Goal: Information Seeking & Learning: Learn about a topic

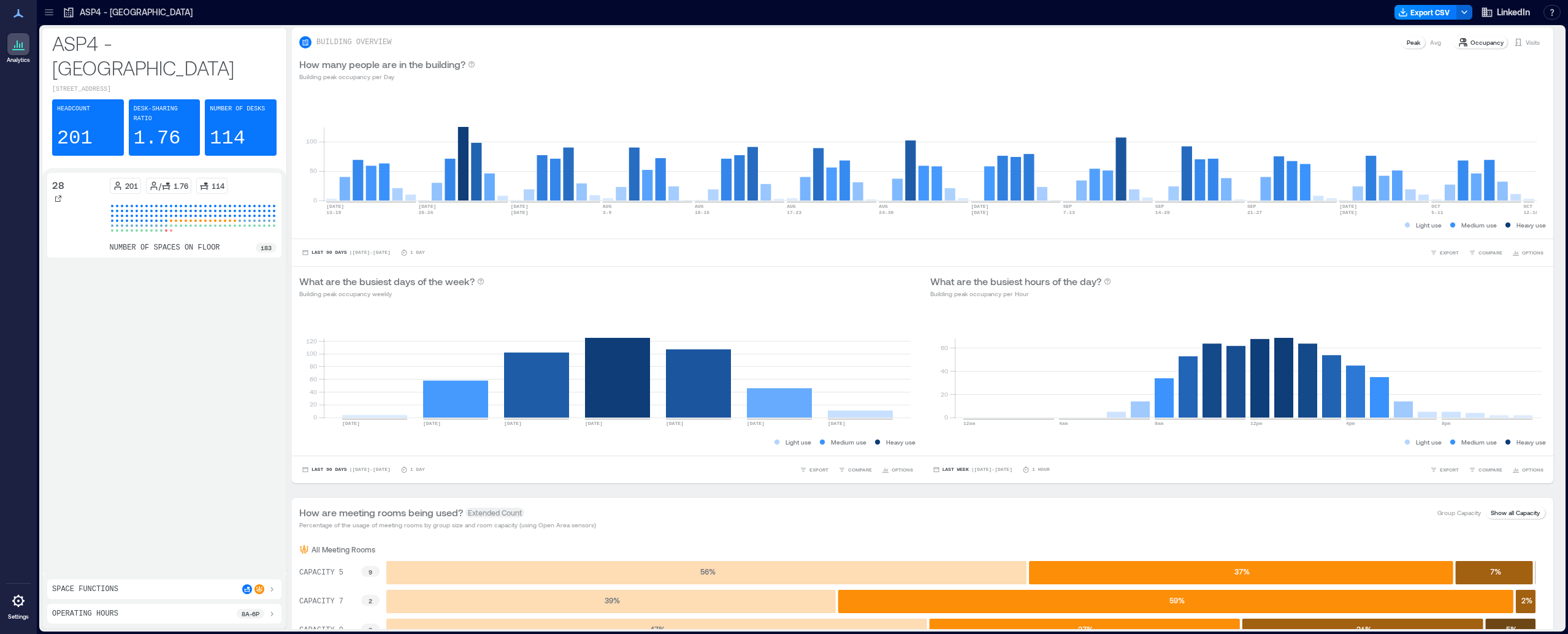
drag, startPoint x: 147, startPoint y: 337, endPoint x: 148, endPoint y: 345, distance: 8.1
click at [148, 337] on div "28 201 / 1.76 114 number of spaces on floor 183" at bounding box center [164, 371] width 234 height 397
click at [45, 8] on icon at bounding box center [49, 12] width 12 height 12
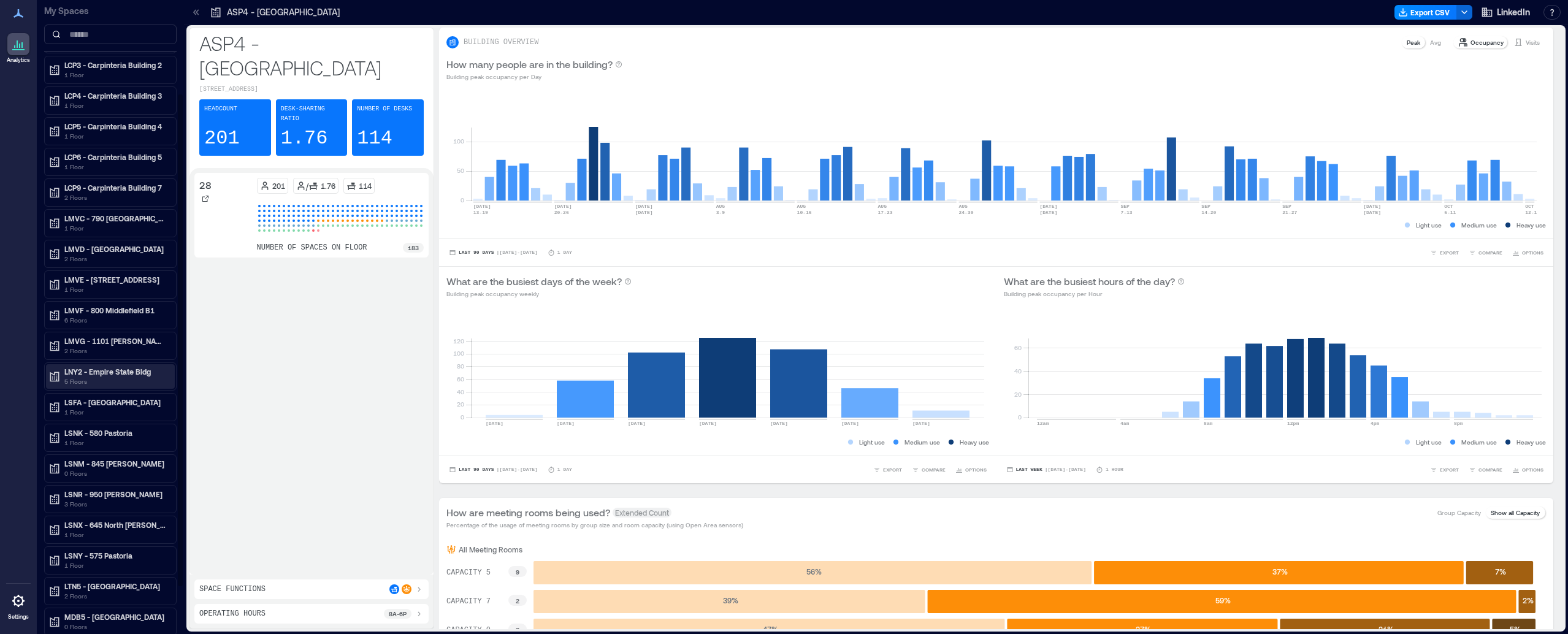
scroll to position [123, 0]
click at [115, 307] on p "LMVF - 800 Middlefield B1" at bounding box center [115, 308] width 103 height 10
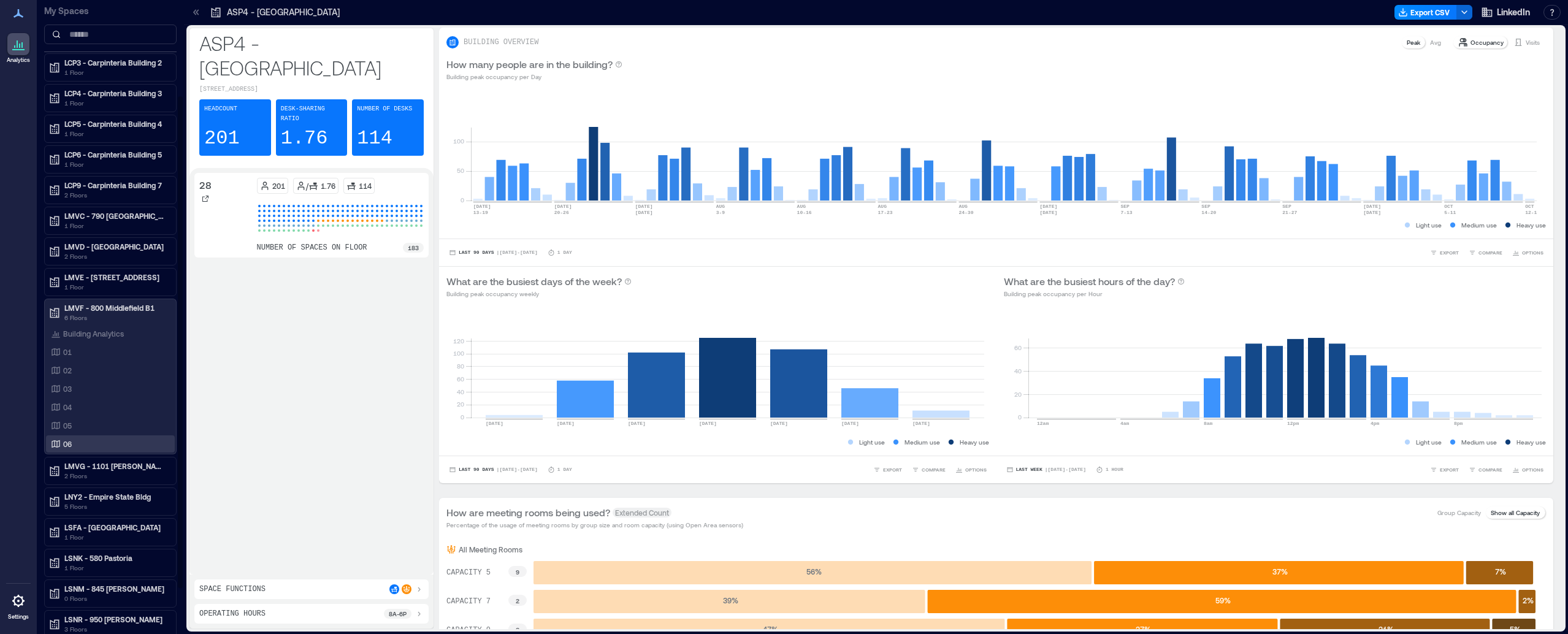
drag, startPoint x: 82, startPoint y: 445, endPoint x: 127, endPoint y: 452, distance: 45.5
click at [83, 445] on div "06" at bounding box center [108, 444] width 119 height 12
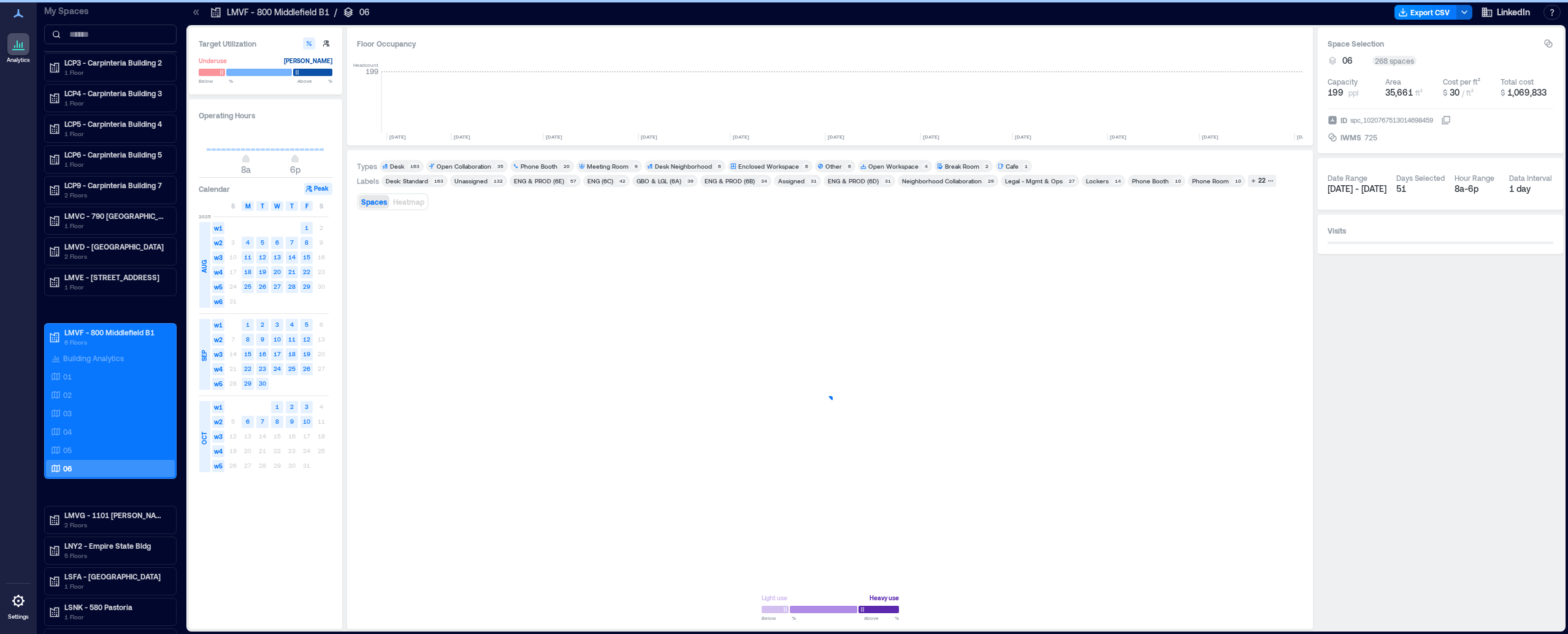
scroll to position [0, 3109]
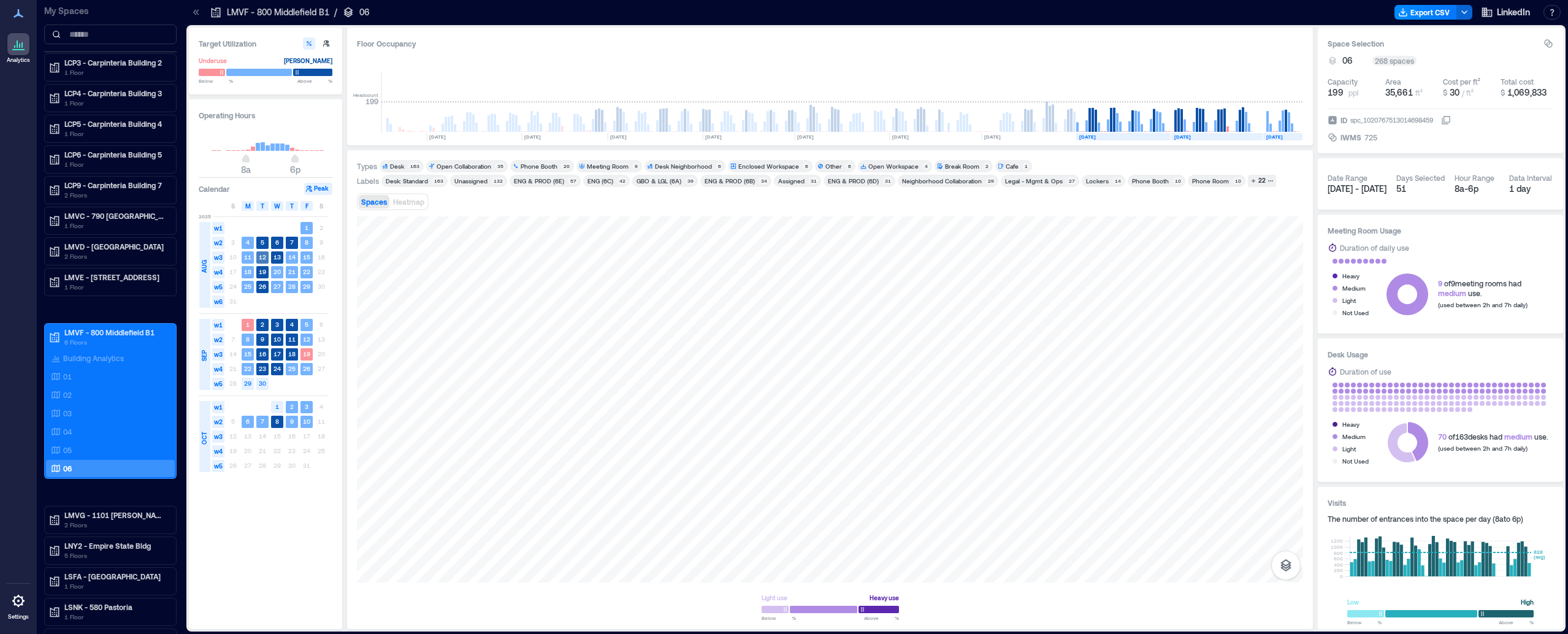
click at [262, 257] on text "12" at bounding box center [263, 257] width 8 height 8
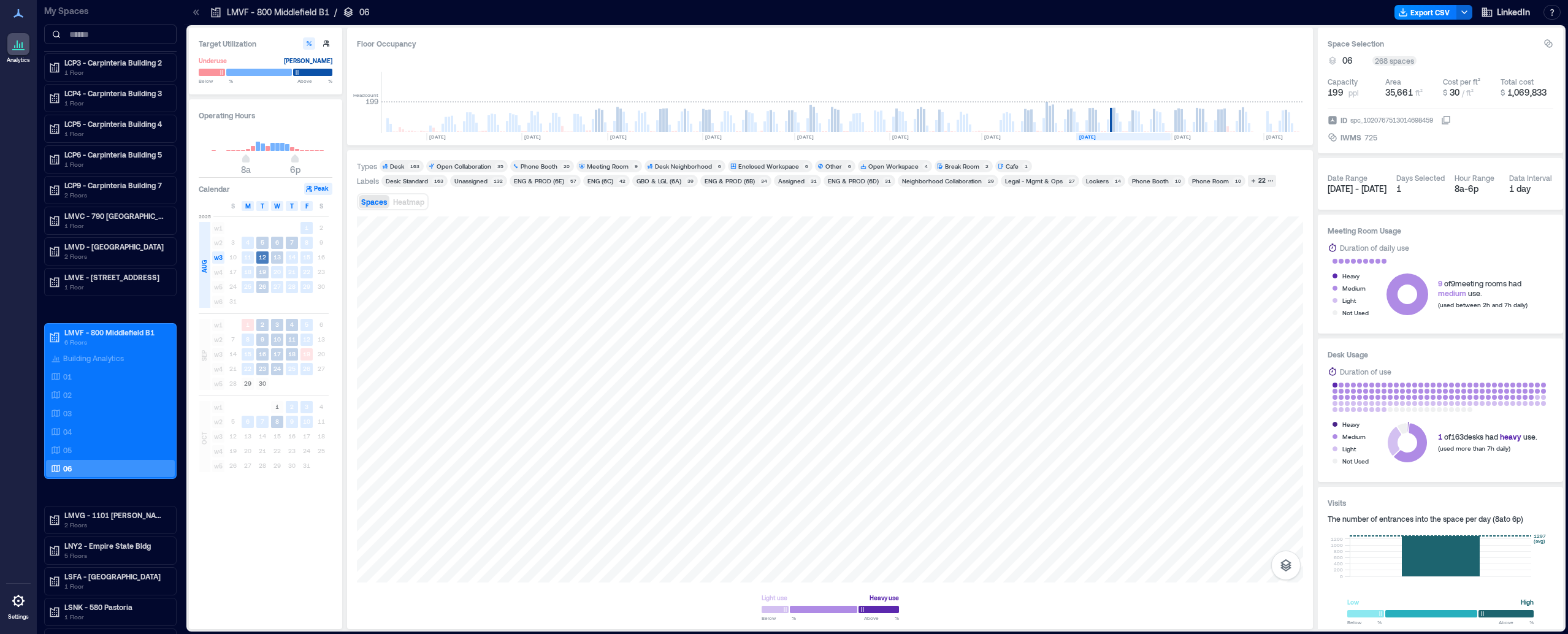
click at [263, 260] on text "12" at bounding box center [263, 257] width 8 height 8
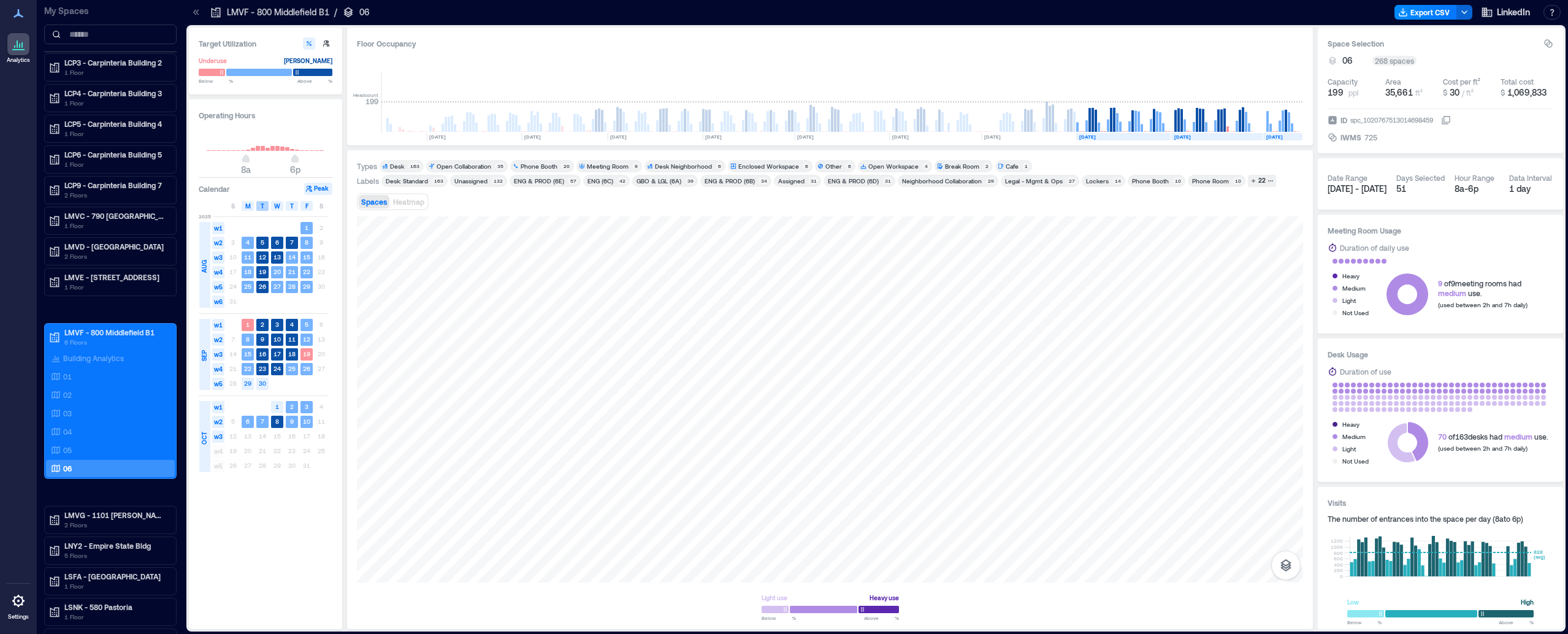
click at [265, 208] on div "T" at bounding box center [263, 206] width 12 height 10
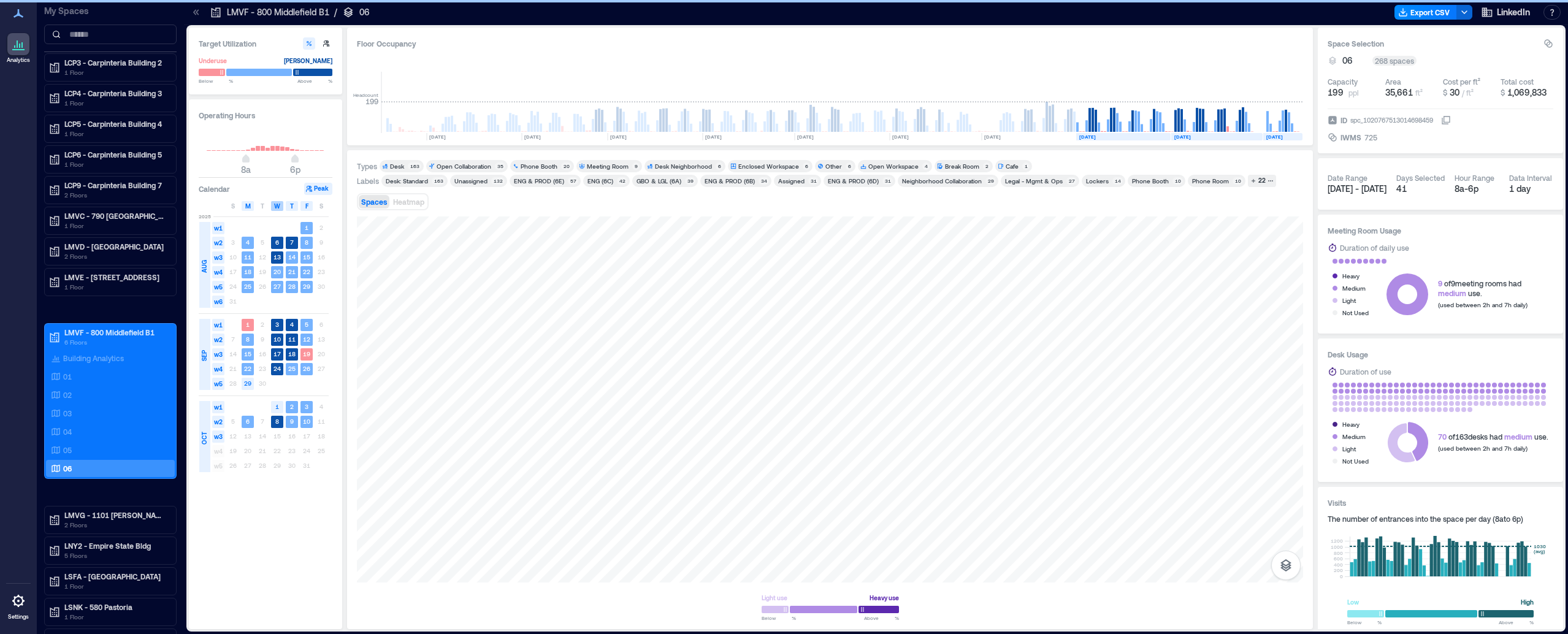
click at [274, 206] on span "W" at bounding box center [277, 206] width 6 height 10
click at [291, 203] on span "T" at bounding box center [291, 206] width 4 height 10
click at [307, 203] on span "F" at bounding box center [307, 206] width 3 height 10
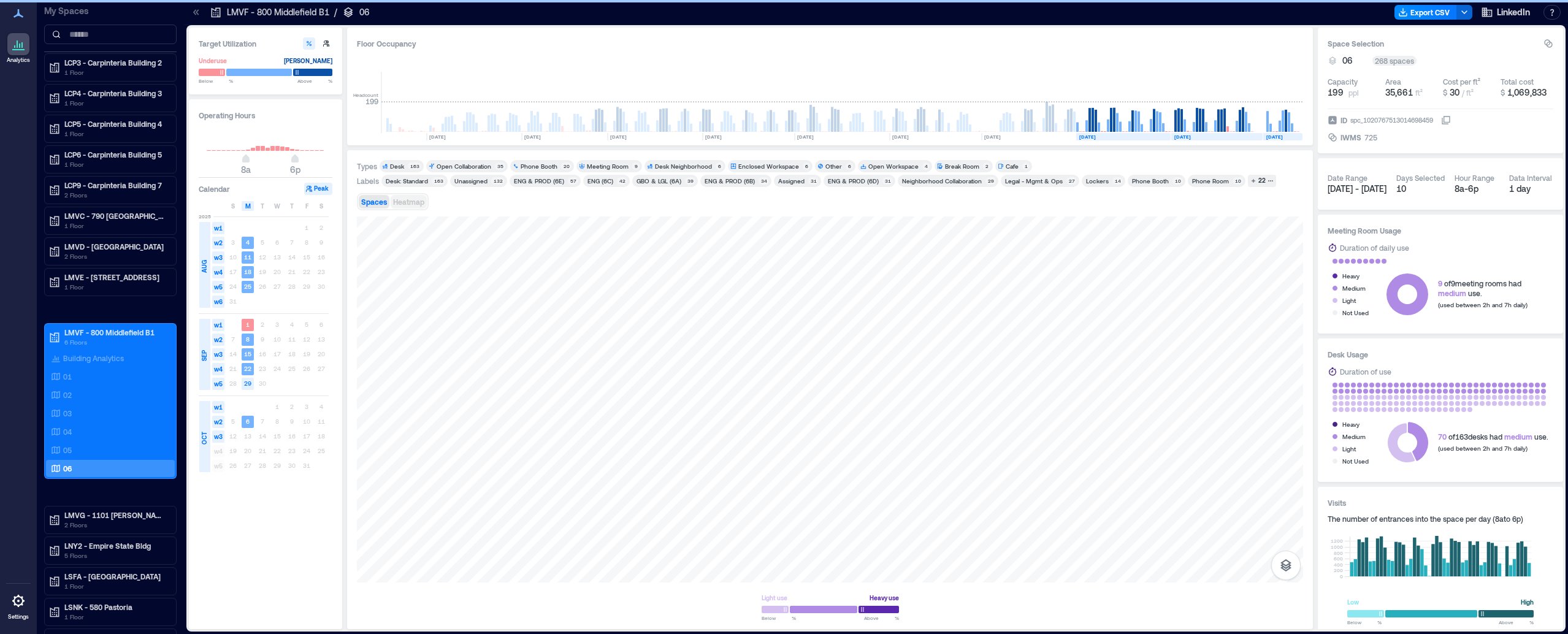
click at [398, 197] on span "Heatmap" at bounding box center [409, 201] width 31 height 9
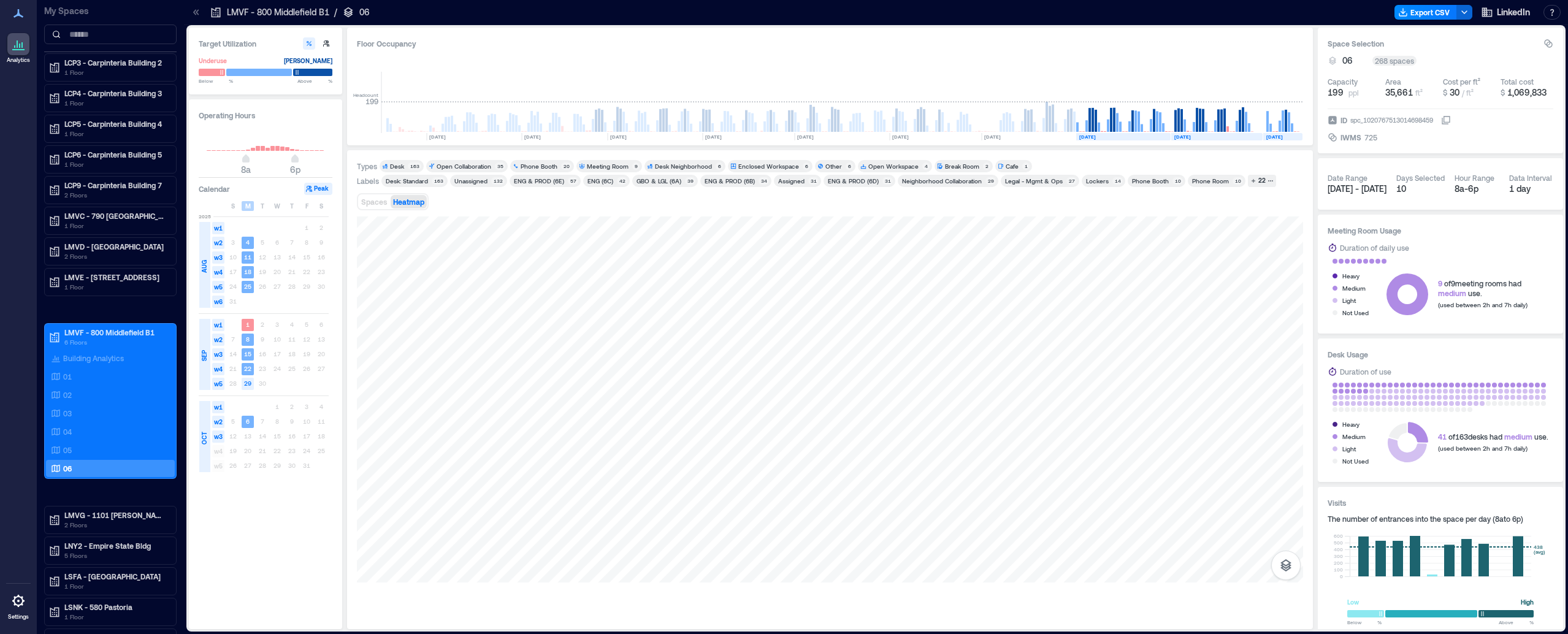
click at [252, 207] on div "M" at bounding box center [248, 206] width 12 height 10
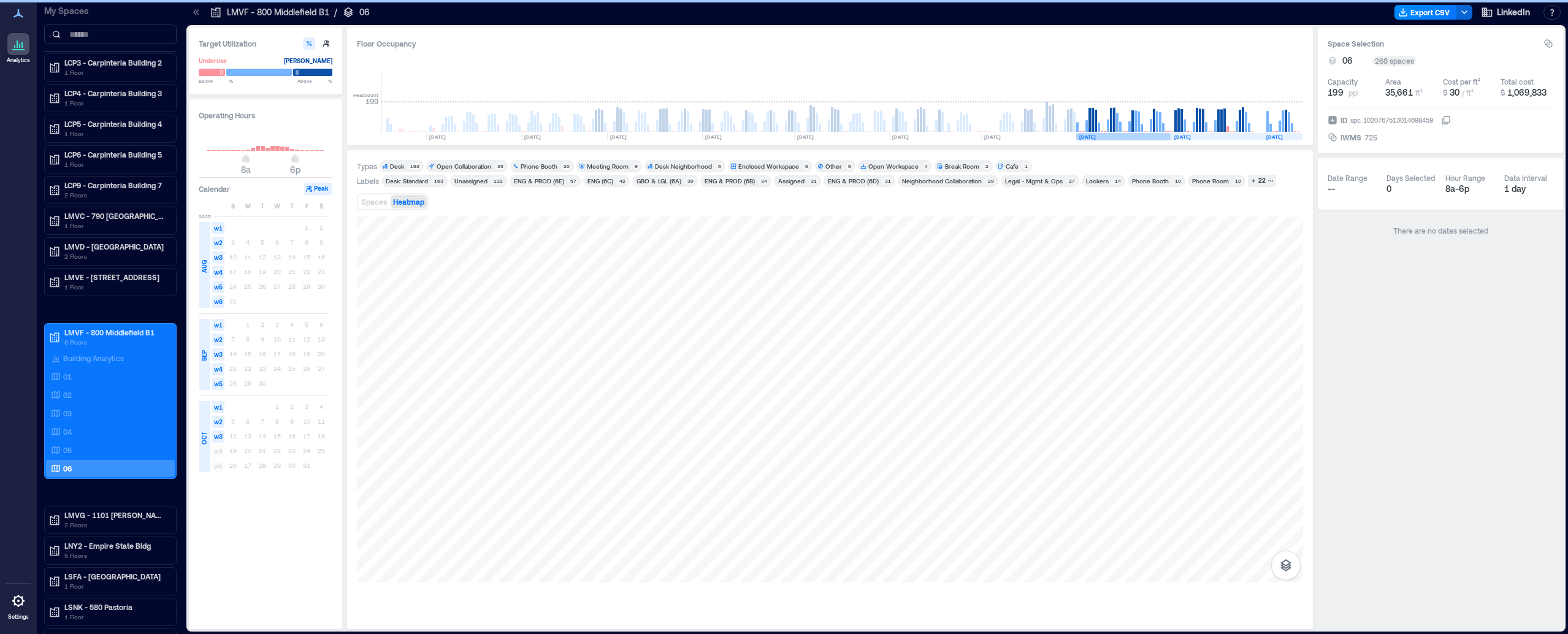
click at [206, 242] on div "AUG" at bounding box center [205, 264] width 11 height 86
click at [206, 257] on div "AUG" at bounding box center [204, 266] width 12 height 19
click at [203, 258] on div "AUG" at bounding box center [204, 266] width 12 height 19
click at [220, 254] on span "w3" at bounding box center [219, 257] width 12 height 12
click at [218, 229] on span "w1" at bounding box center [219, 228] width 12 height 12
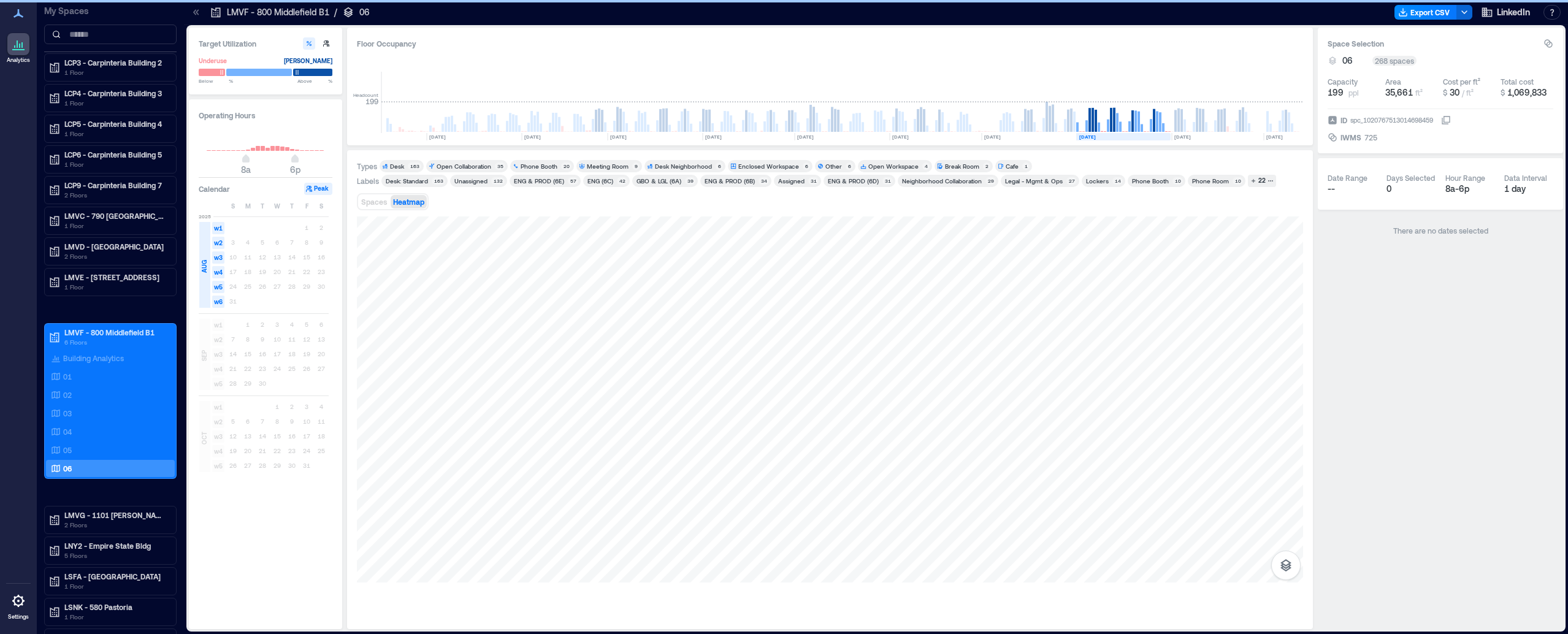
click at [203, 245] on div "AUG" at bounding box center [205, 264] width 11 height 86
click at [227, 227] on div "1 2" at bounding box center [277, 228] width 103 height 15
click at [219, 228] on span "w1" at bounding box center [219, 228] width 12 height 12
click at [318, 186] on button "Peak" at bounding box center [318, 189] width 28 height 12
click at [225, 189] on h3 "Calendar" at bounding box center [214, 189] width 31 height 12
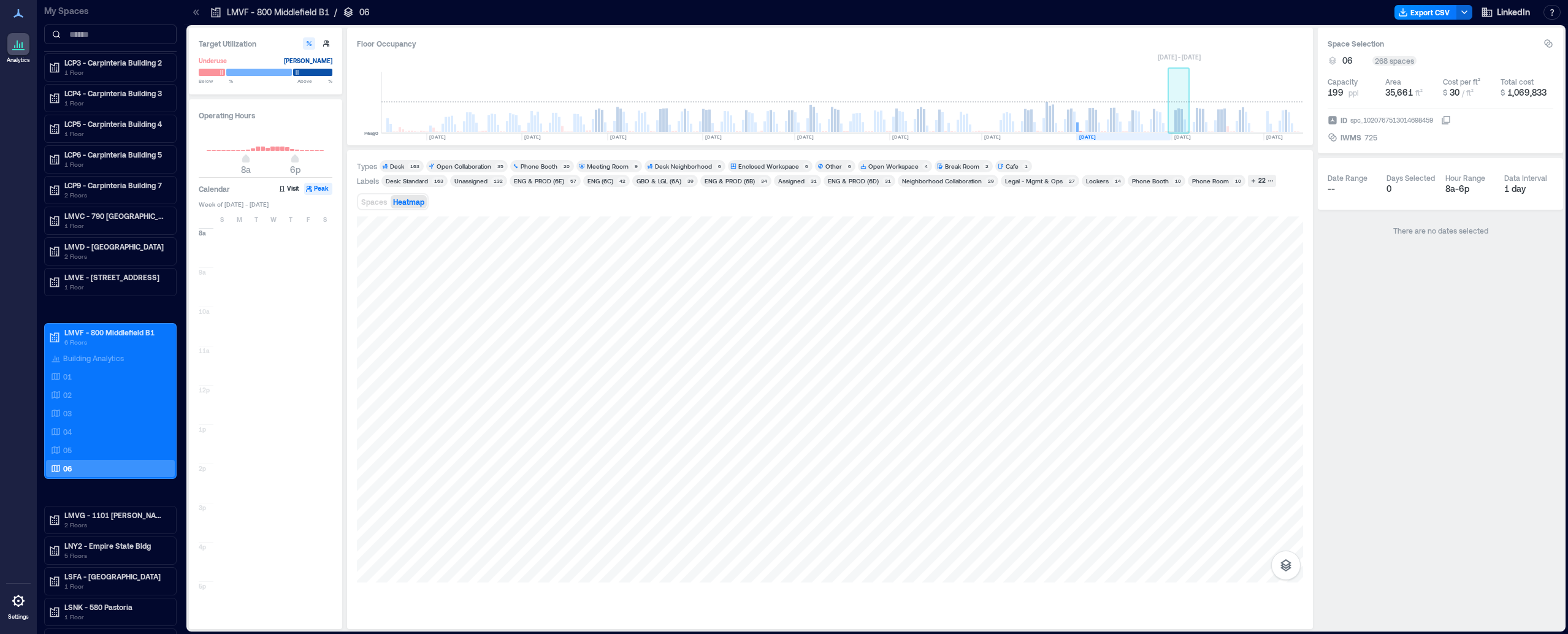
click at [1177, 123] on rect at bounding box center [1178, 120] width 2 height 23
click at [223, 221] on span "S" at bounding box center [222, 220] width 4 height 10
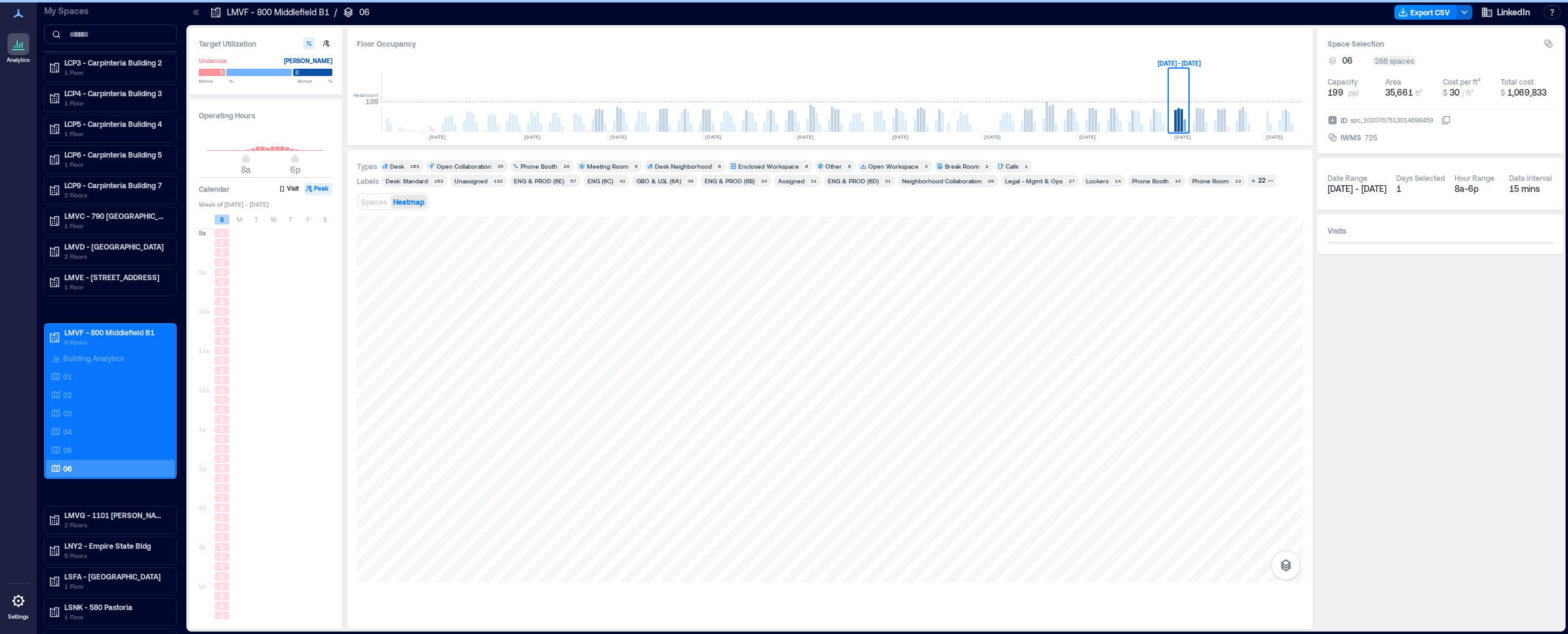
click at [226, 218] on div "S" at bounding box center [222, 220] width 15 height 10
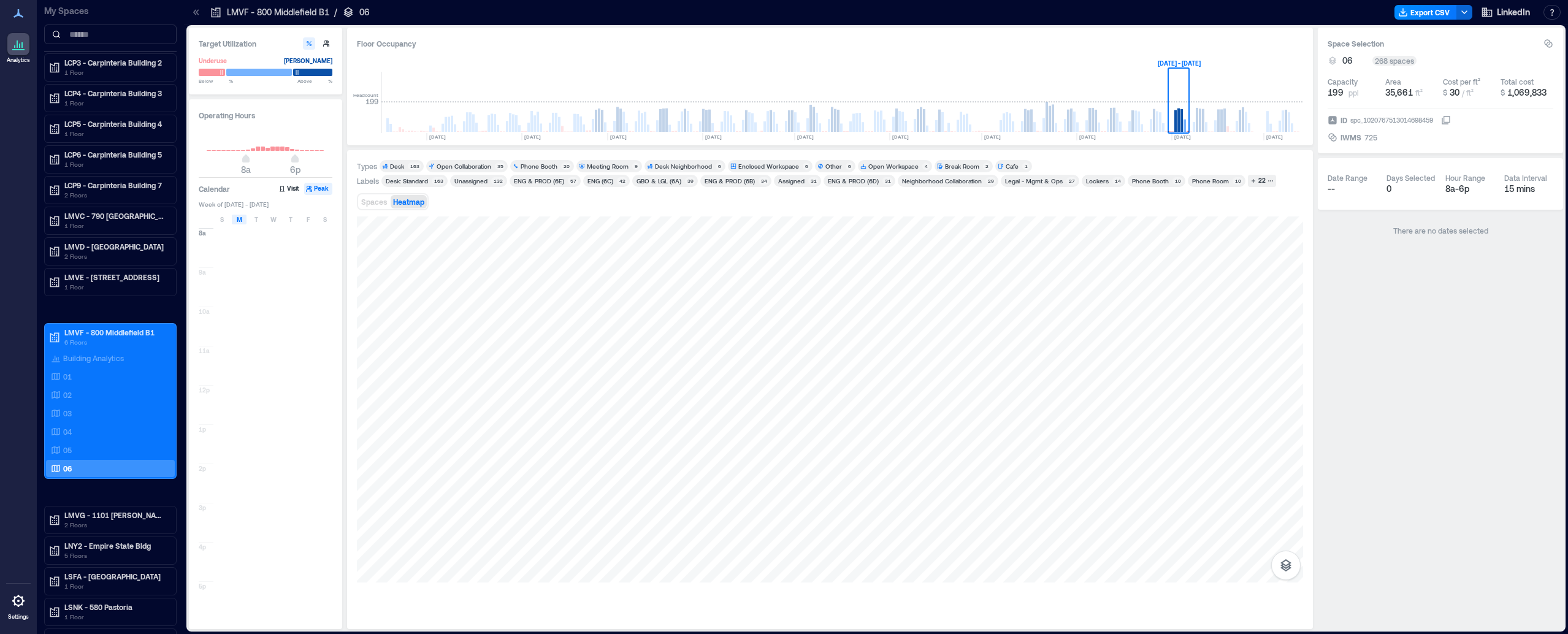
click at [235, 224] on div "M" at bounding box center [239, 220] width 15 height 10
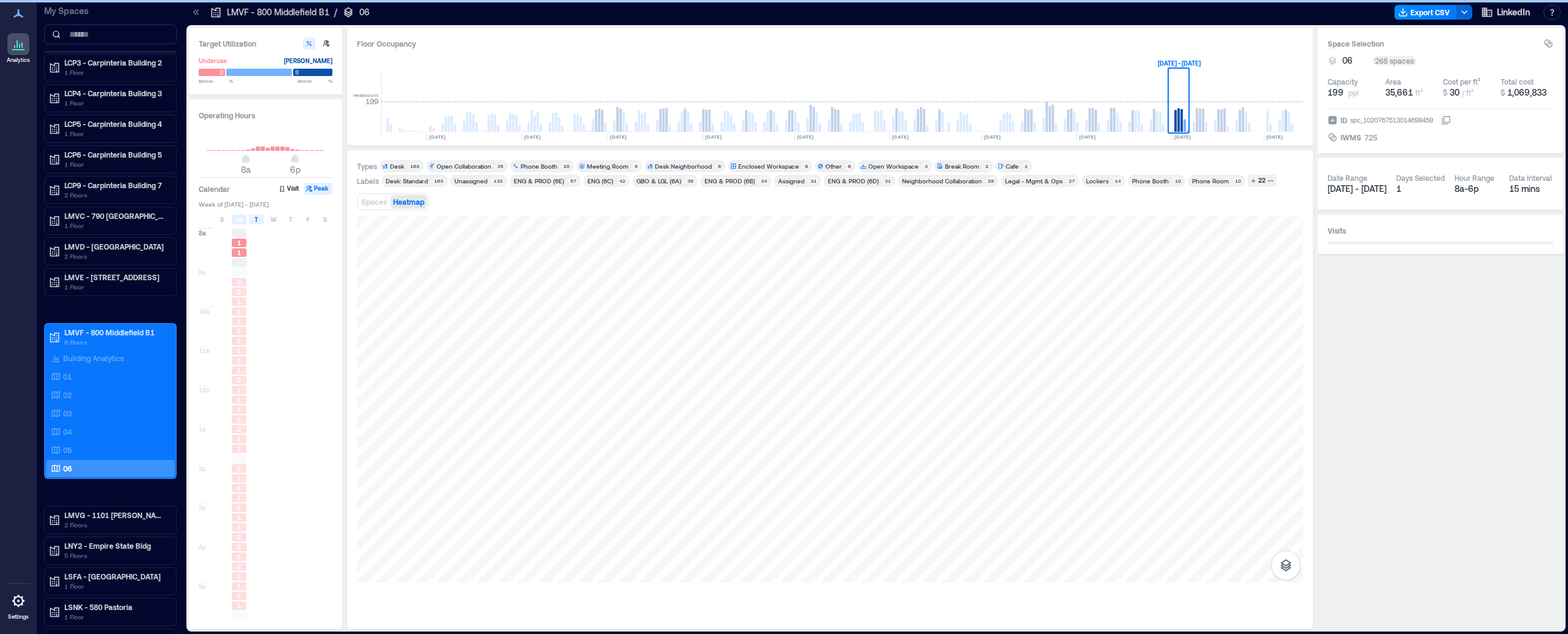
click at [253, 222] on div "T" at bounding box center [256, 220] width 15 height 10
click at [273, 218] on span "W" at bounding box center [274, 220] width 6 height 10
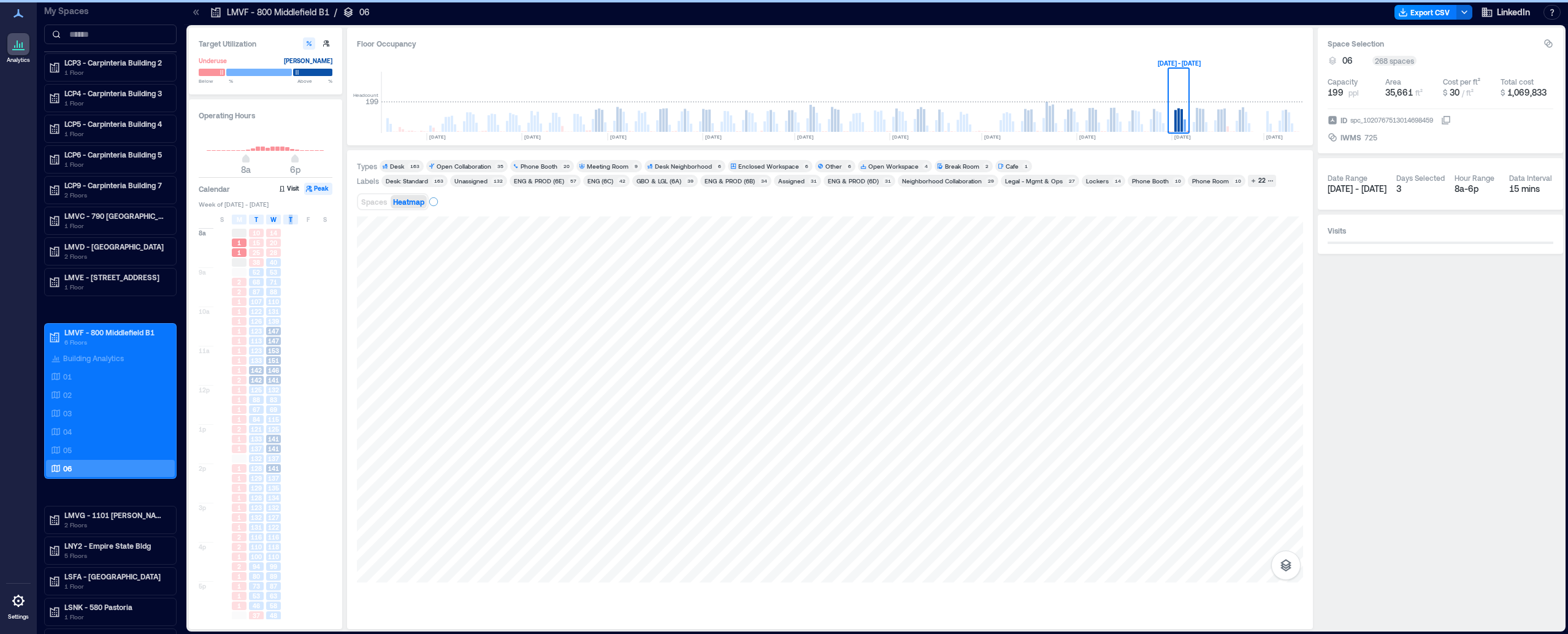
click at [291, 219] on span "T" at bounding box center [291, 220] width 4 height 10
drag, startPoint x: 295, startPoint y: 219, endPoint x: 323, endPoint y: 221, distance: 28.1
click at [307, 218] on span "F" at bounding box center [308, 220] width 3 height 10
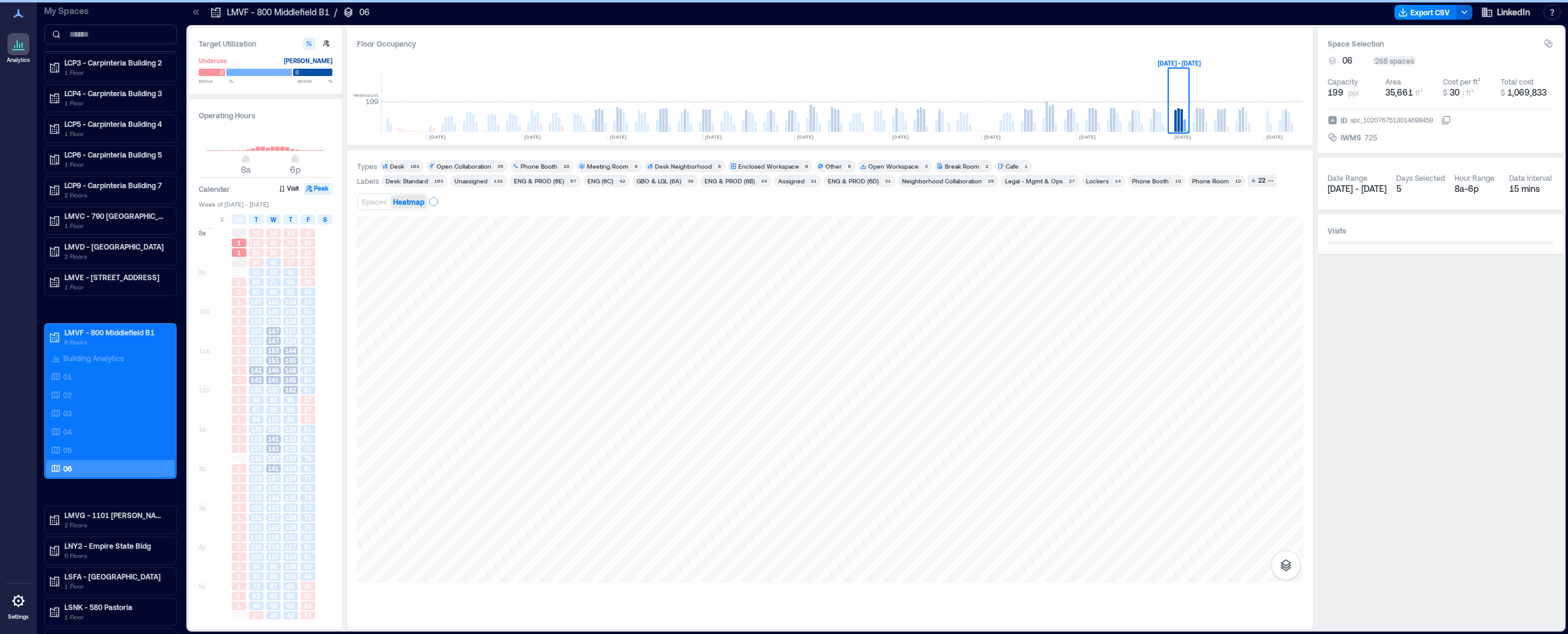
click at [325, 221] on span "S" at bounding box center [325, 220] width 4 height 10
click at [237, 218] on span "M" at bounding box center [239, 220] width 5 height 10
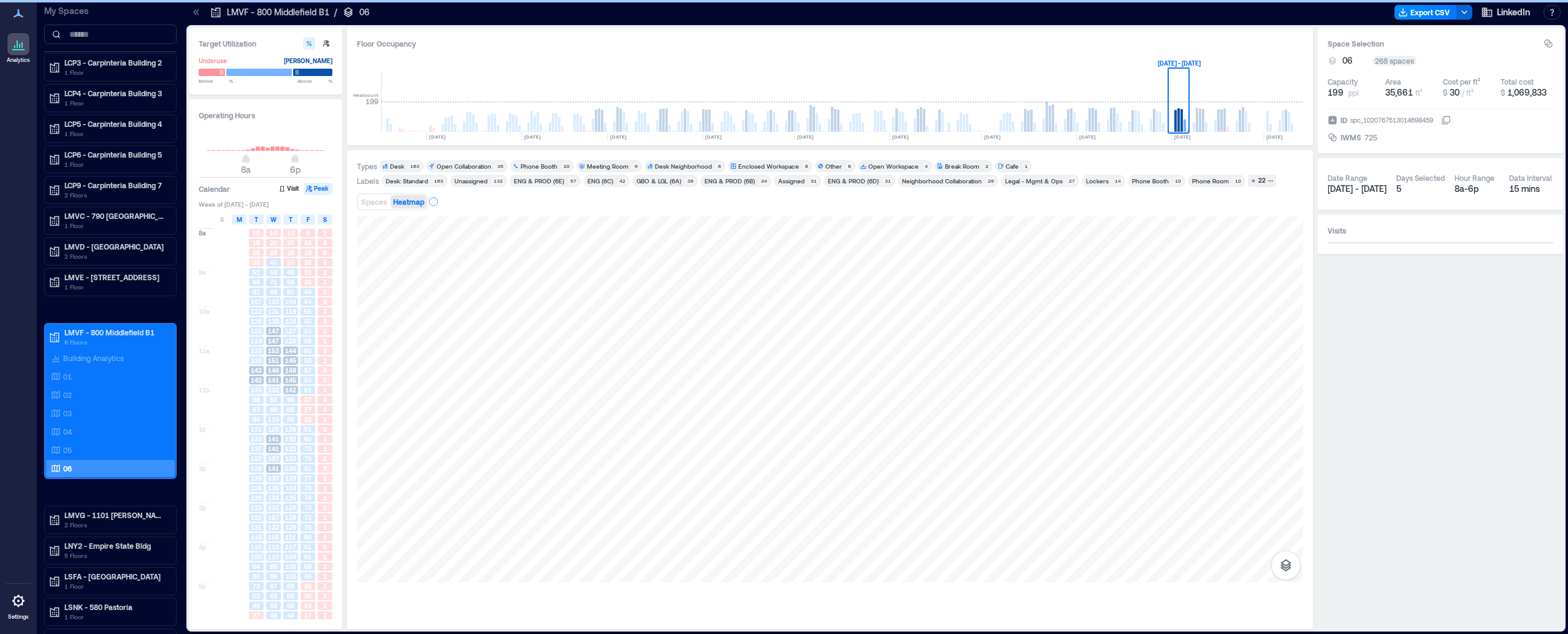
click at [239, 218] on span "M" at bounding box center [239, 220] width 5 height 10
click at [241, 219] on span "M" at bounding box center [239, 220] width 5 height 10
click at [263, 218] on div "T" at bounding box center [256, 220] width 15 height 10
click at [274, 217] on span "W" at bounding box center [274, 220] width 6 height 10
click at [289, 218] on span "T" at bounding box center [291, 220] width 4 height 10
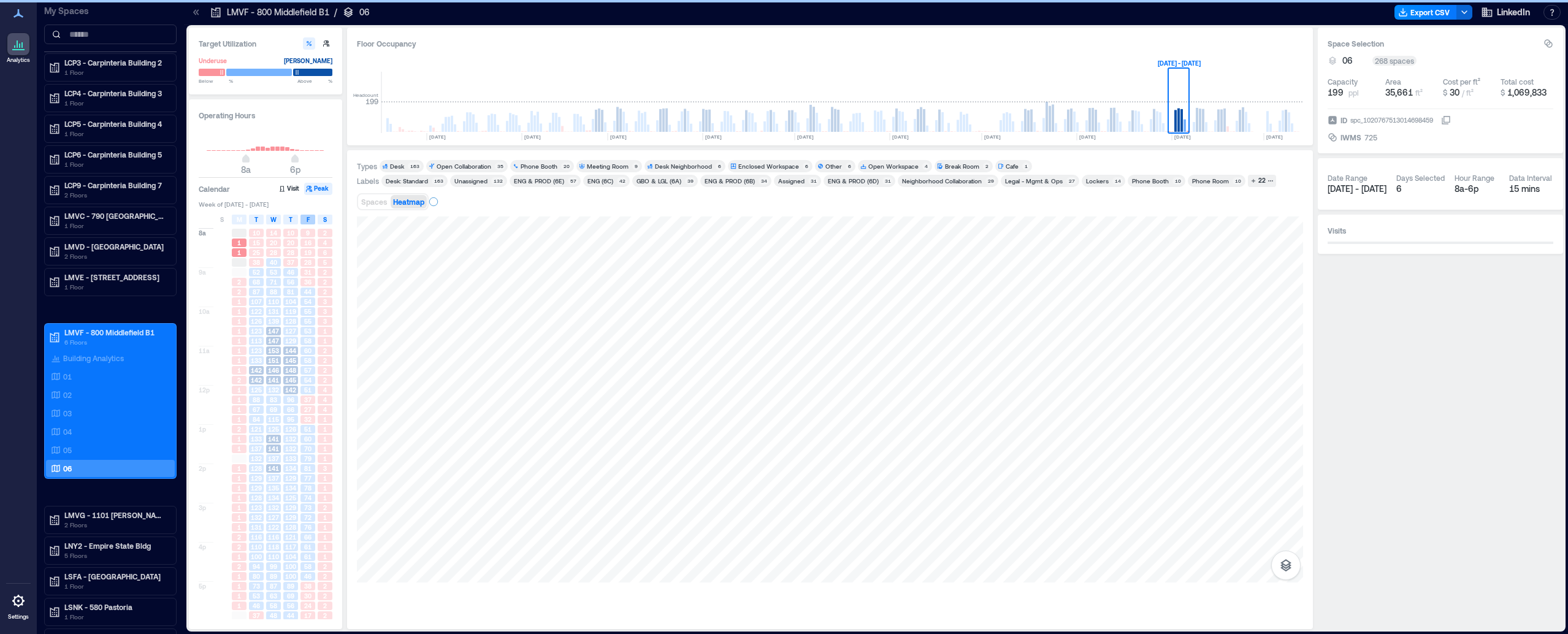
click at [304, 218] on div "F" at bounding box center [308, 220] width 15 height 10
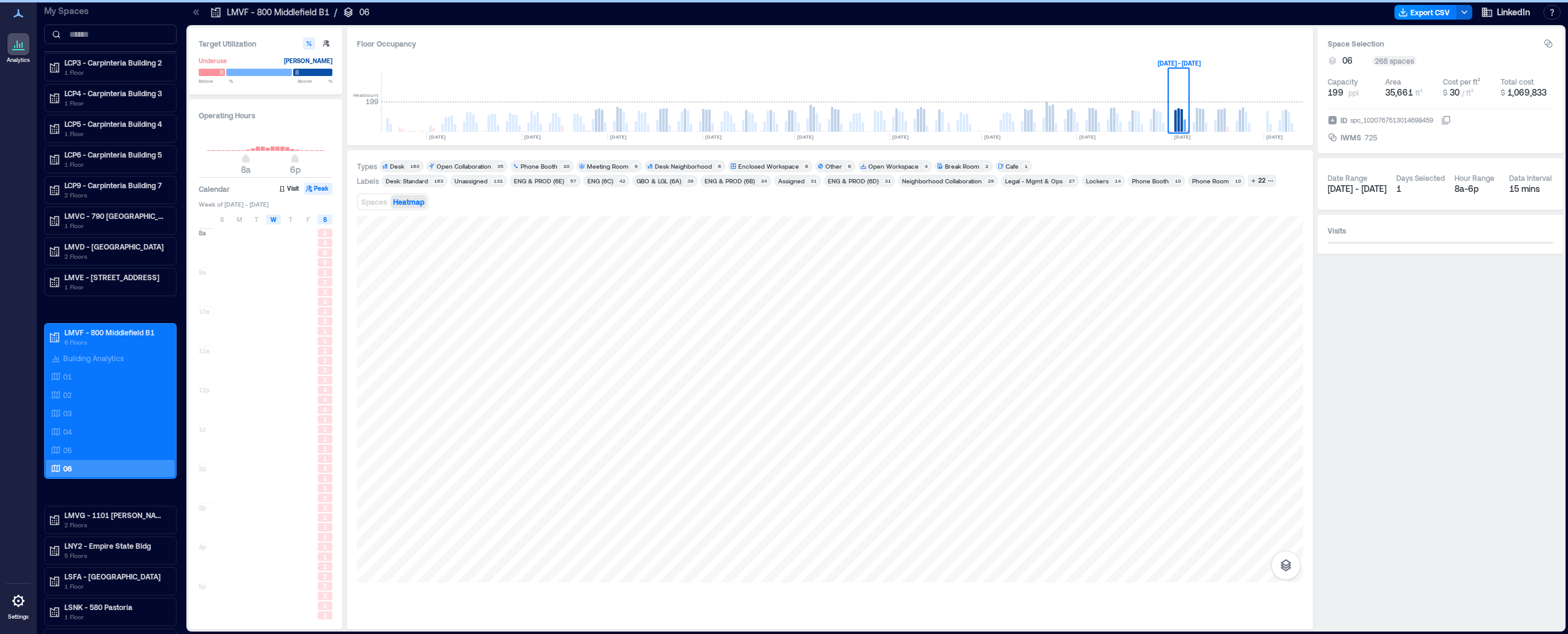
click at [328, 217] on div "S" at bounding box center [325, 220] width 15 height 10
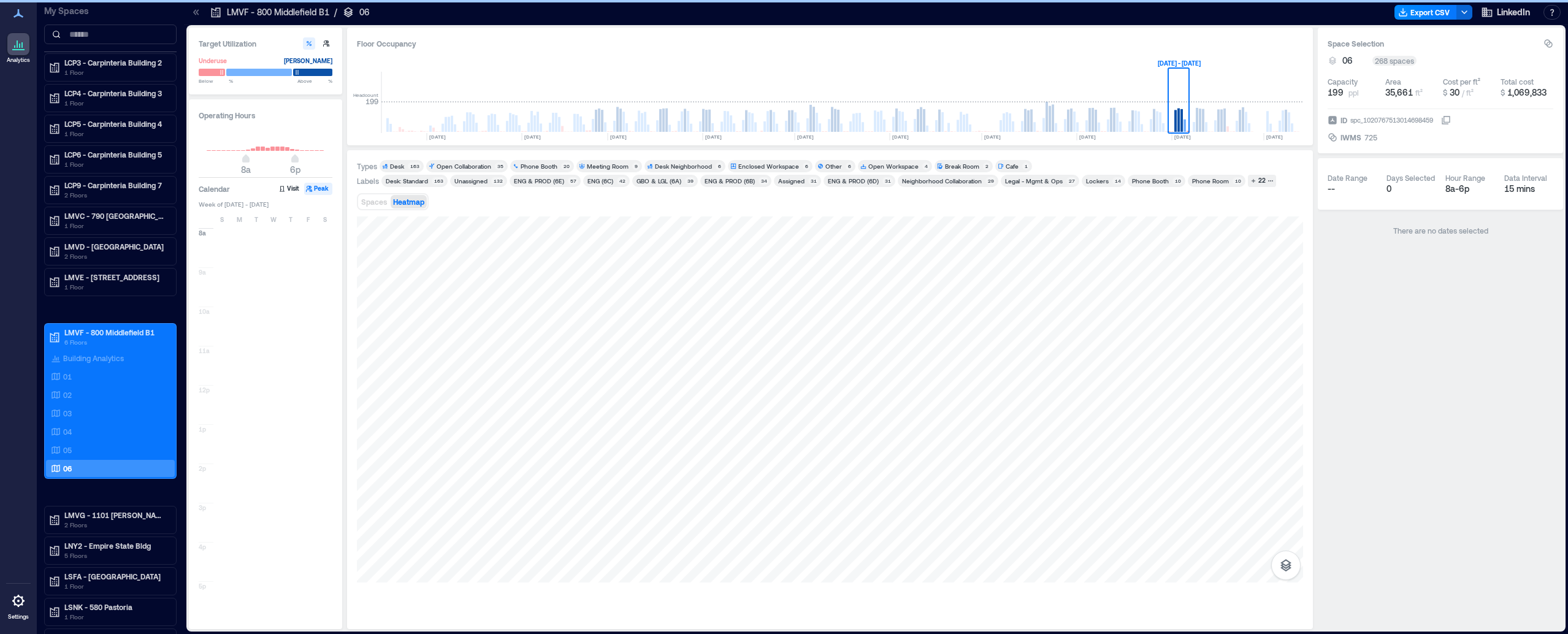
click at [257, 221] on span "T" at bounding box center [256, 220] width 4 height 10
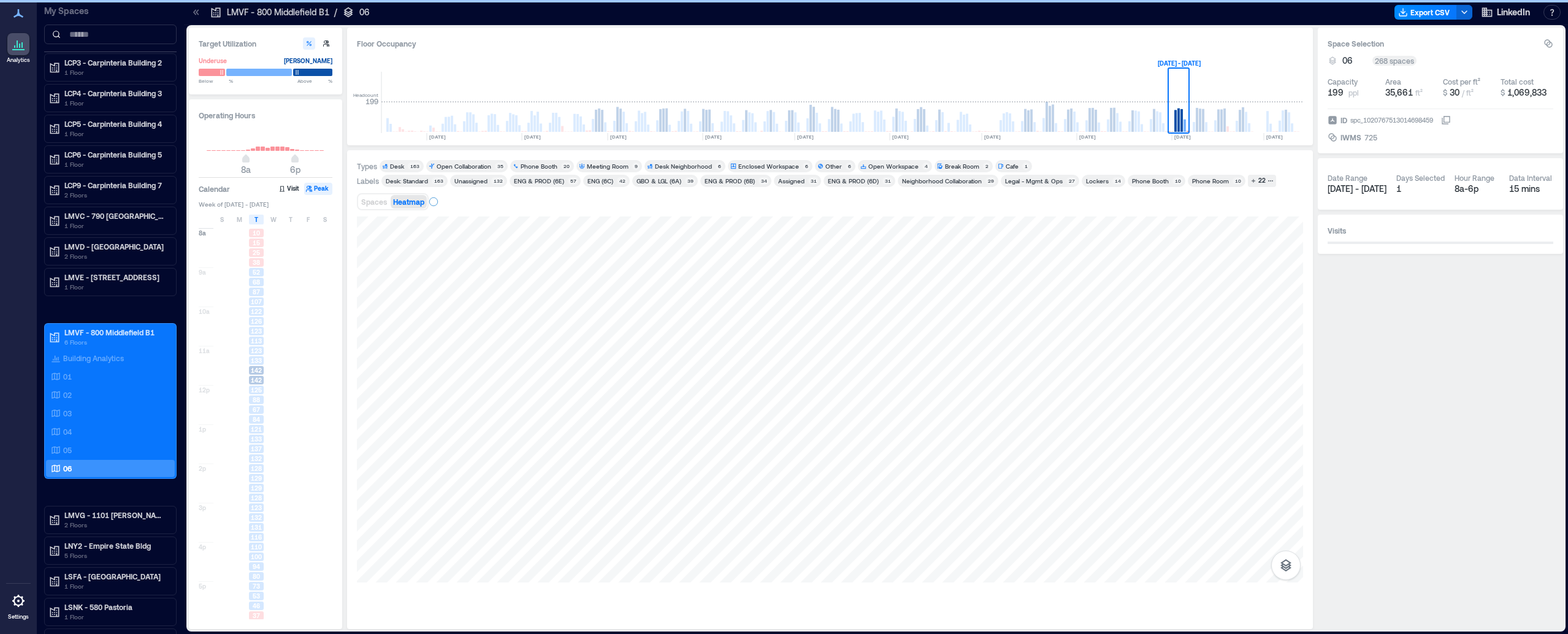
click at [261, 248] on div "15" at bounding box center [257, 243] width 17 height 10
click at [254, 244] on span "15" at bounding box center [257, 243] width 8 height 9
click at [280, 250] on div at bounding box center [273, 252] width 15 height 9
click at [1179, 125] on rect at bounding box center [1178, 120] width 2 height 23
click at [370, 104] on div "Headcount 199 [DATE] [DATE] [DATE] [DATE] [DATE] [DATE] [DATE] [DATE] [DATE] [D…" at bounding box center [830, 95] width 946 height 81
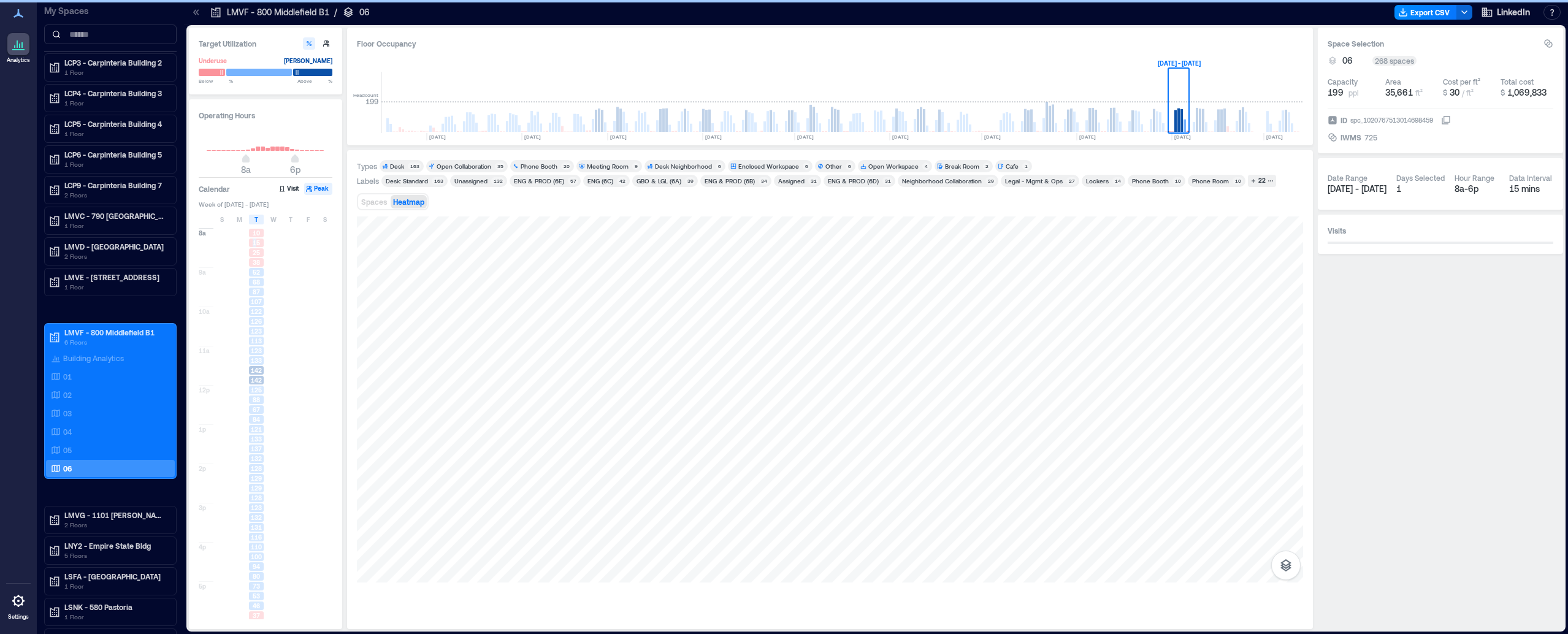
click at [257, 219] on span "T" at bounding box center [256, 220] width 4 height 10
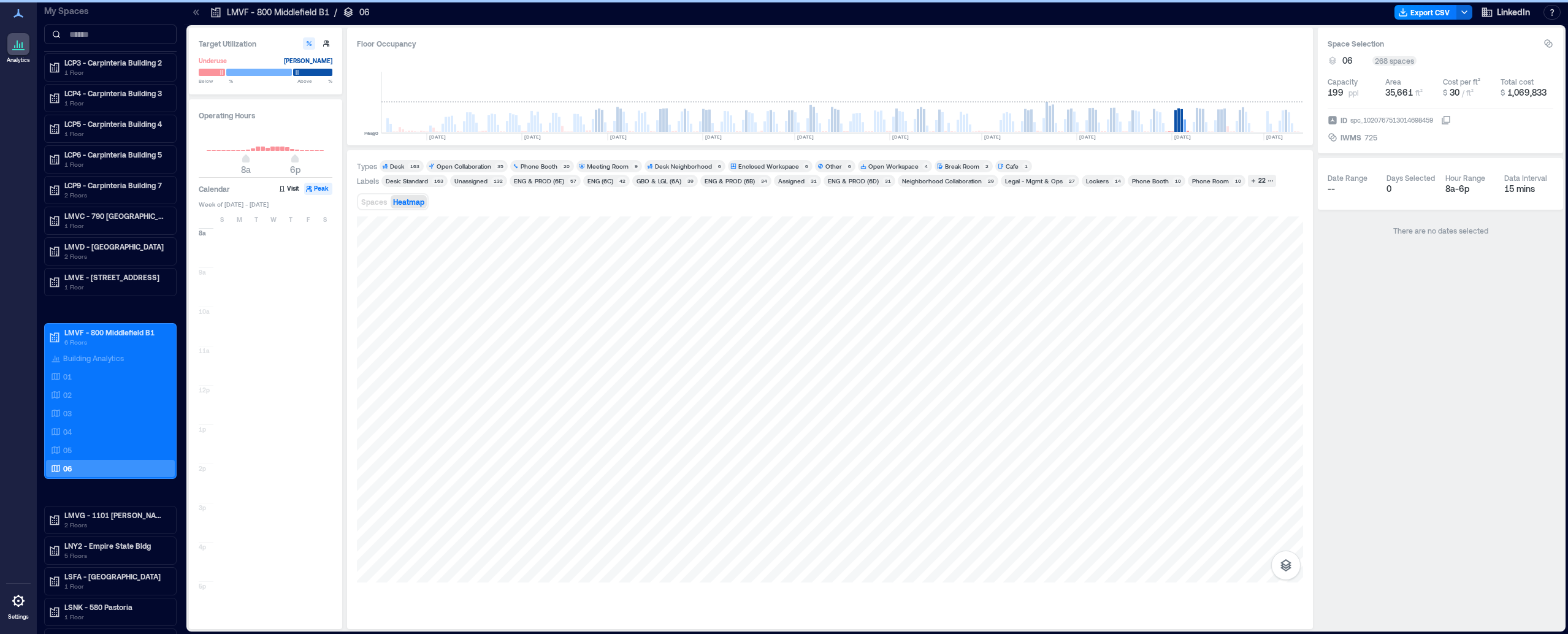
click at [379, 203] on span "Spaces" at bounding box center [373, 201] width 26 height 9
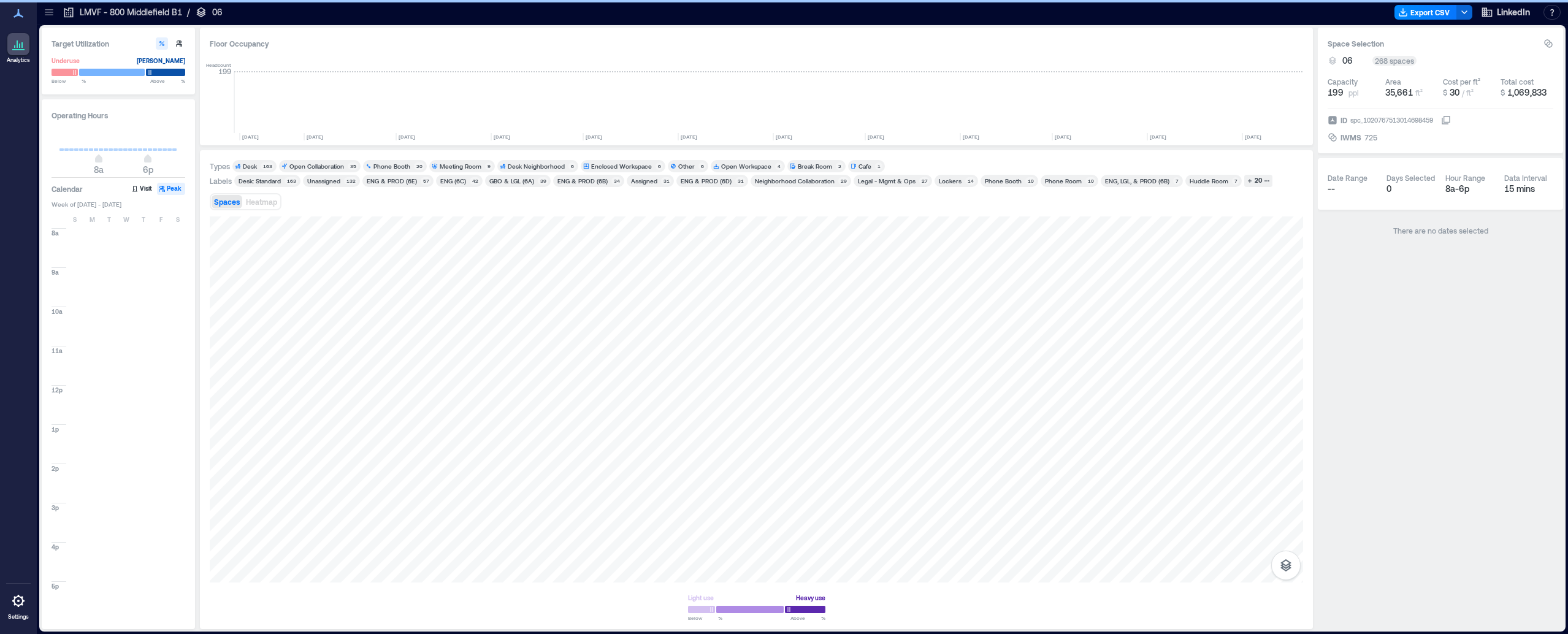
scroll to position [0, 2961]
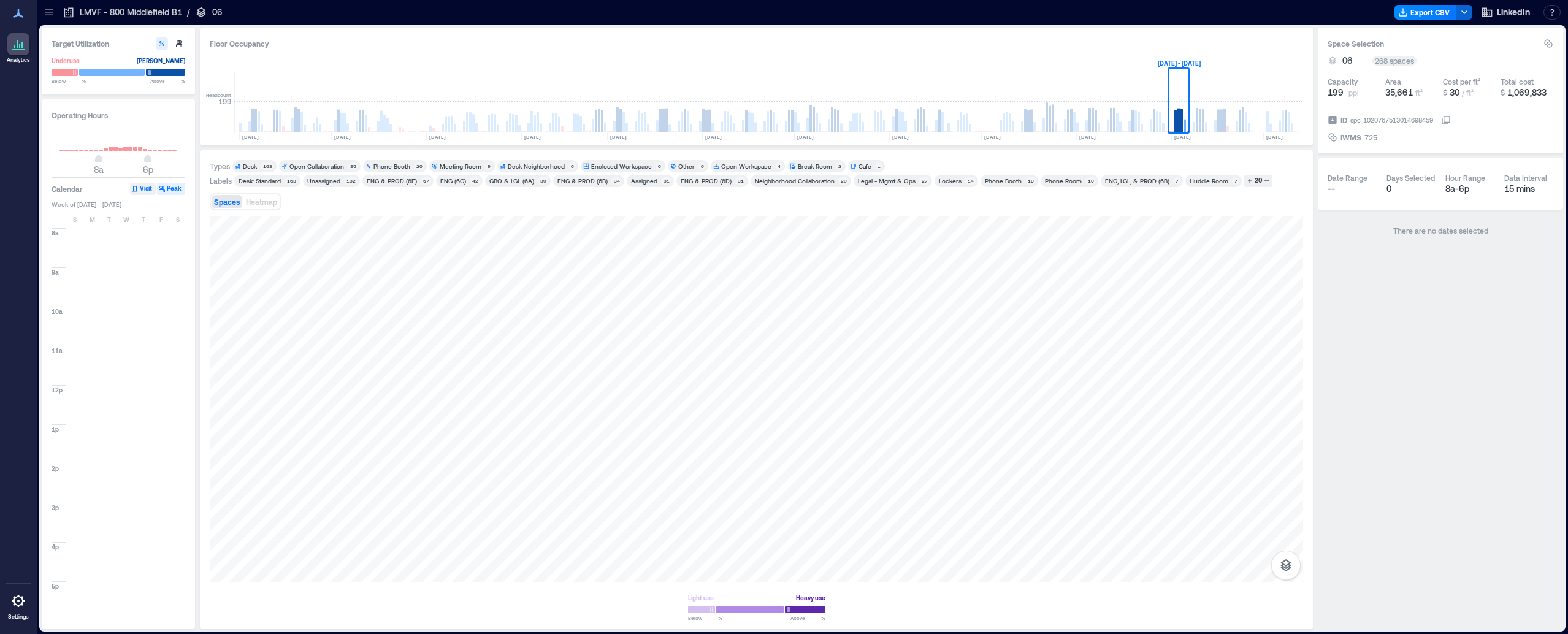
click at [139, 190] on button "Visit" at bounding box center [142, 189] width 26 height 12
click at [167, 187] on button "Peak" at bounding box center [171, 189] width 28 height 12
click at [1180, 118] on rect at bounding box center [1178, 120] width 2 height 23
click at [132, 220] on div "W" at bounding box center [126, 220] width 15 height 10
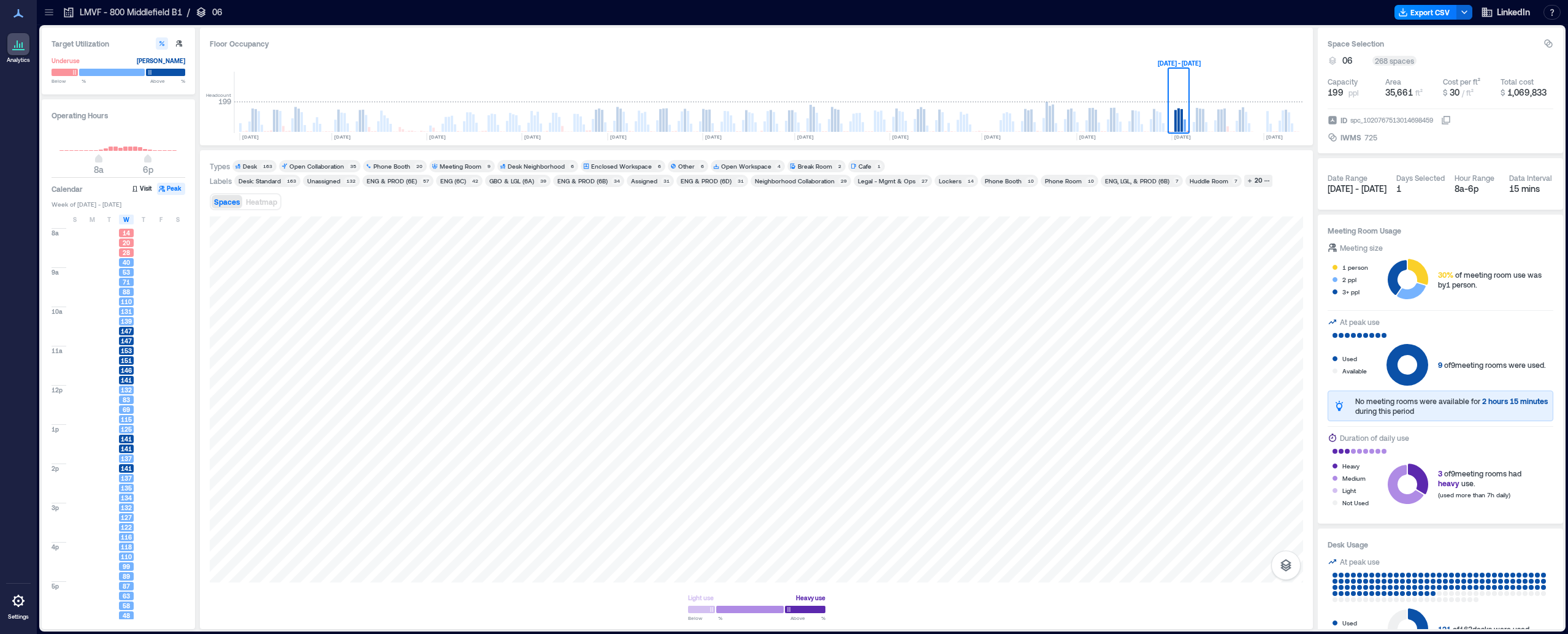
click at [172, 190] on button "Peak" at bounding box center [171, 189] width 28 height 12
click at [177, 42] on icon "button" at bounding box center [179, 44] width 8 height 8
type input "**"
type input "***"
click at [161, 43] on icon "button" at bounding box center [162, 44] width 8 height 8
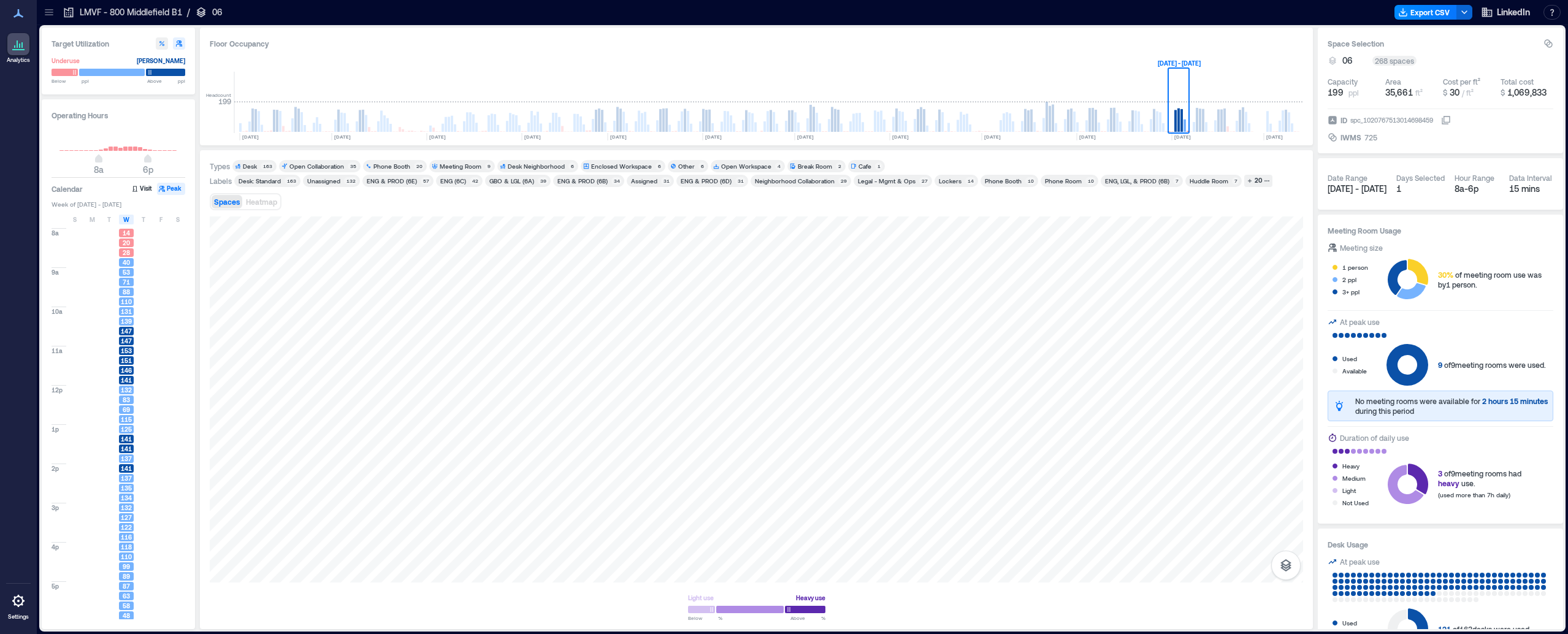
type input "**"
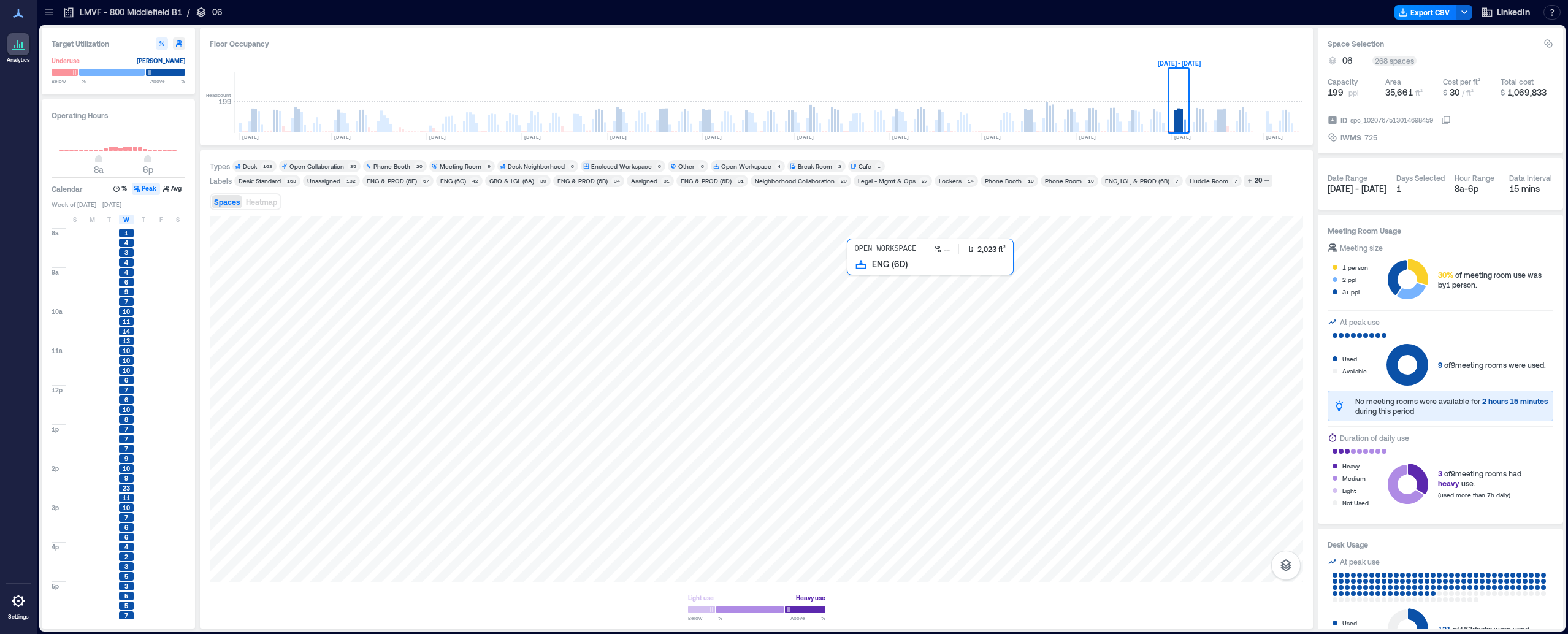
click at [948, 311] on div at bounding box center [756, 400] width 1094 height 366
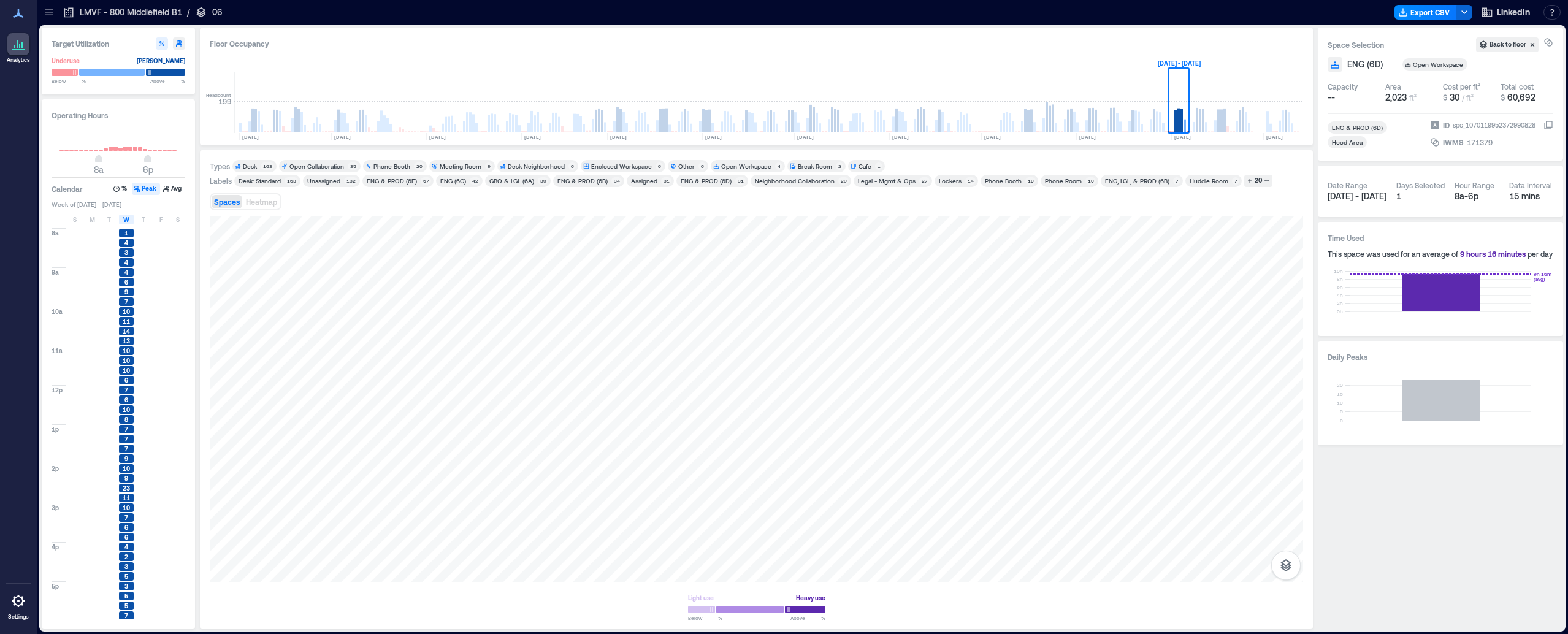
scroll to position [2, 0]
click at [198, 264] on div "Target Utilization Underuse Critical mass Below ** % Above ** % Operating Hours…" at bounding box center [802, 329] width 1521 height 602
type input "*"
drag, startPoint x: 97, startPoint y: 158, endPoint x: 40, endPoint y: 162, distance: 57.1
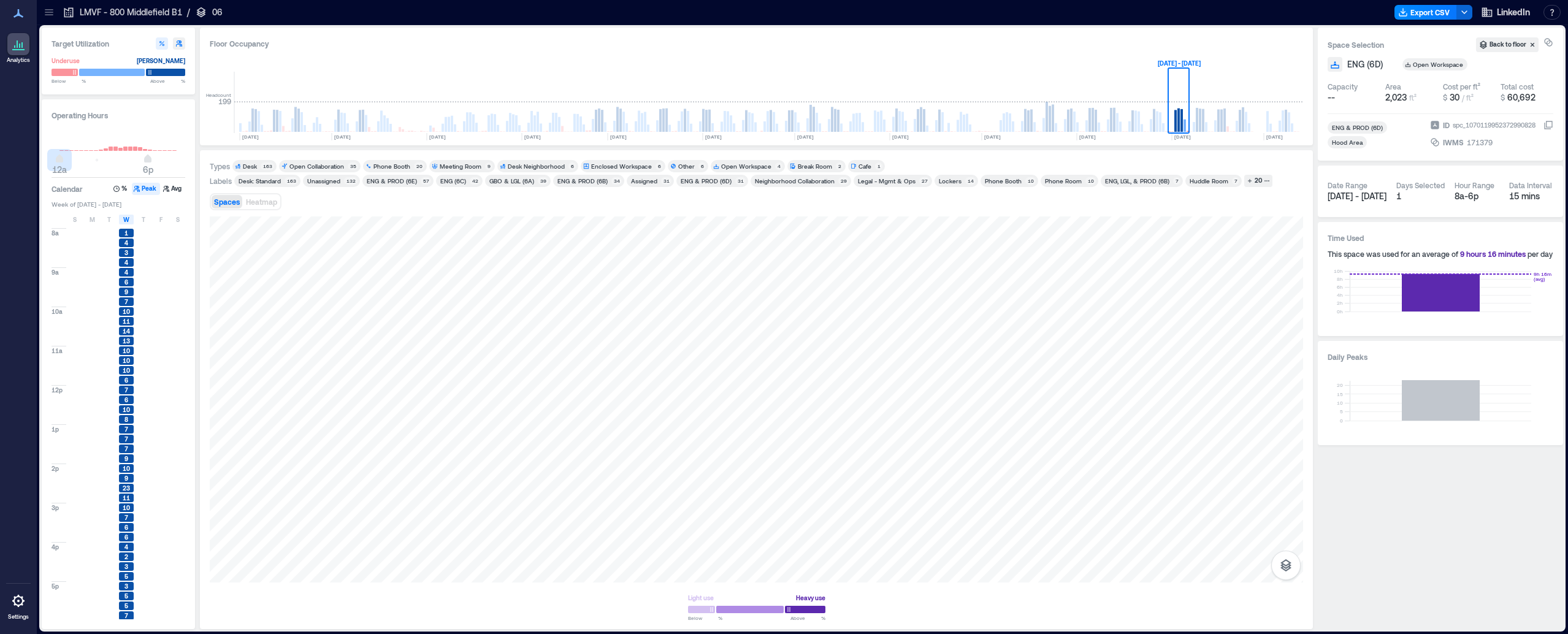
click at [40, 162] on div "Target Utilization Underuse Critical mass Below ** % Above ** % Operating Hours…" at bounding box center [802, 329] width 1526 height 607
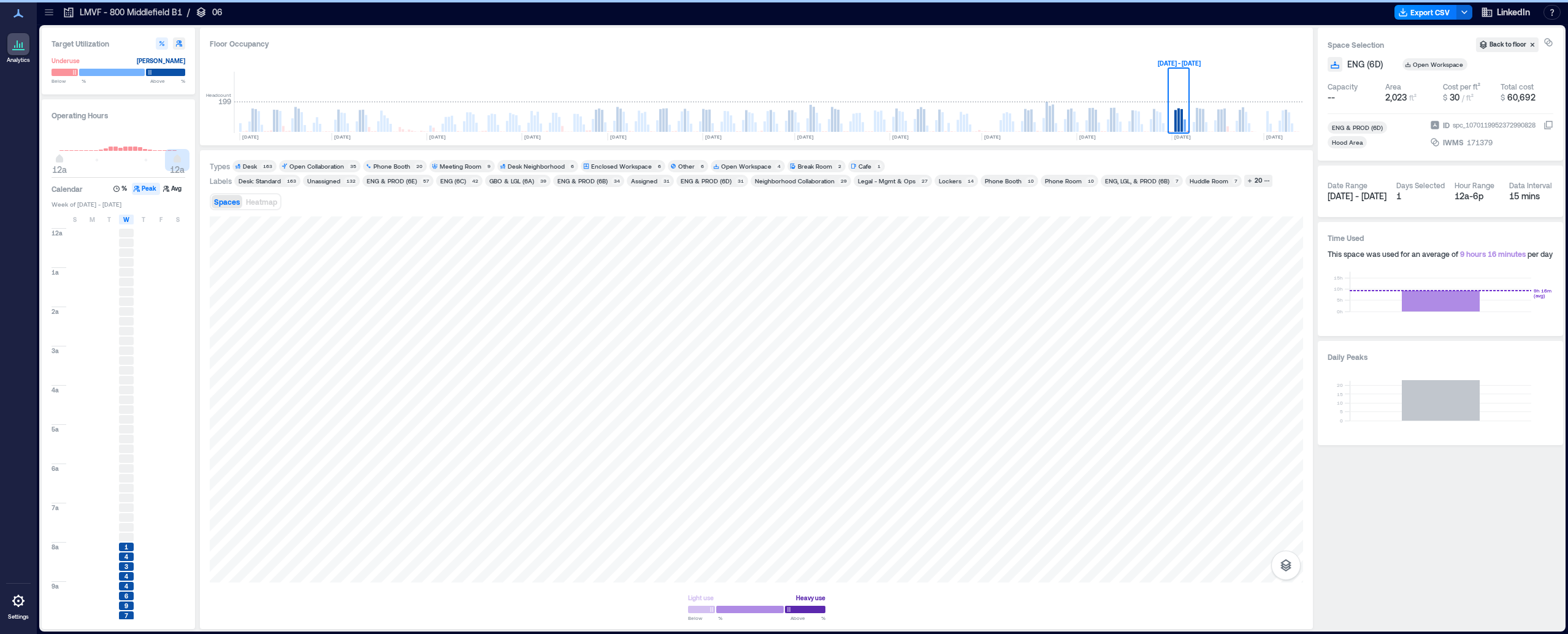
type input "**"
drag, startPoint x: 147, startPoint y: 157, endPoint x: 199, endPoint y: 166, distance: 52.8
click at [199, 162] on div "Target Utilization Underuse Critical mass Below ** % Above ** % Operating Hours…" at bounding box center [802, 329] width 1521 height 602
click at [126, 220] on span "W" at bounding box center [126, 220] width 6 height 10
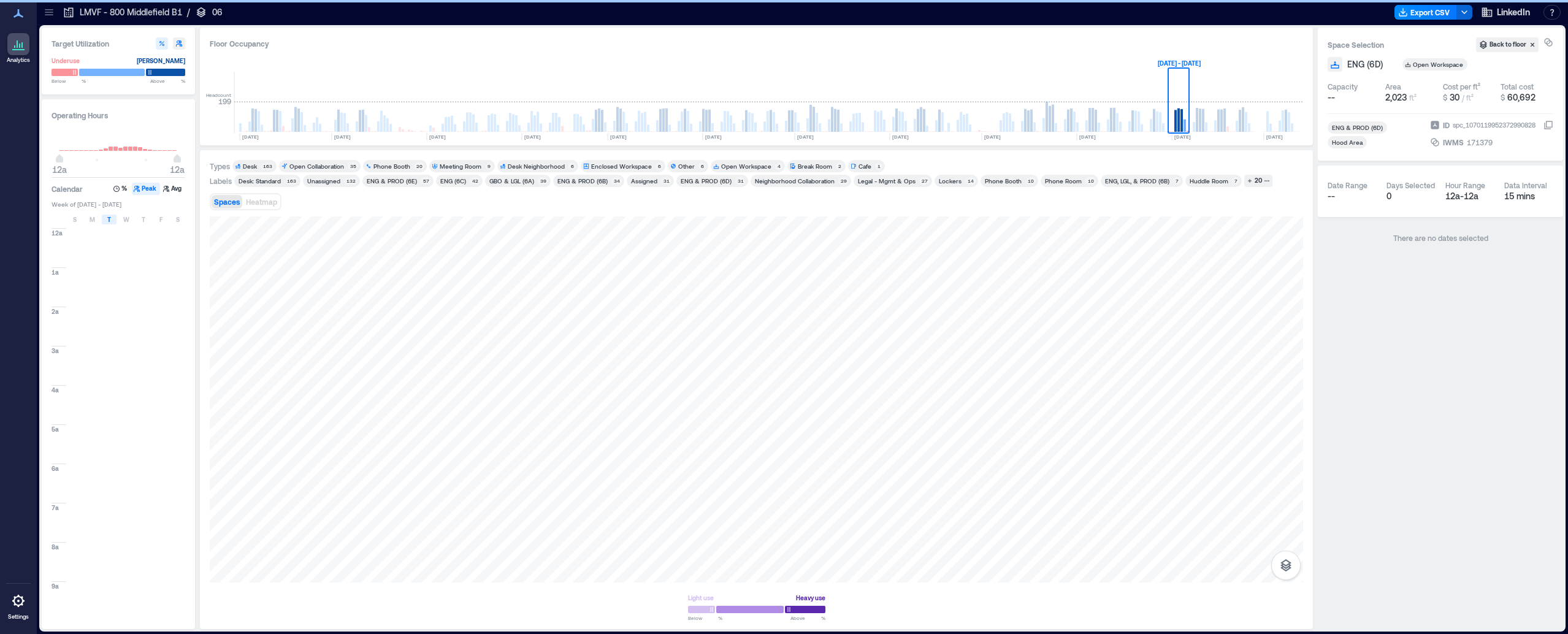
click at [111, 221] on span "T" at bounding box center [109, 220] width 4 height 10
